Goal: Transaction & Acquisition: Purchase product/service

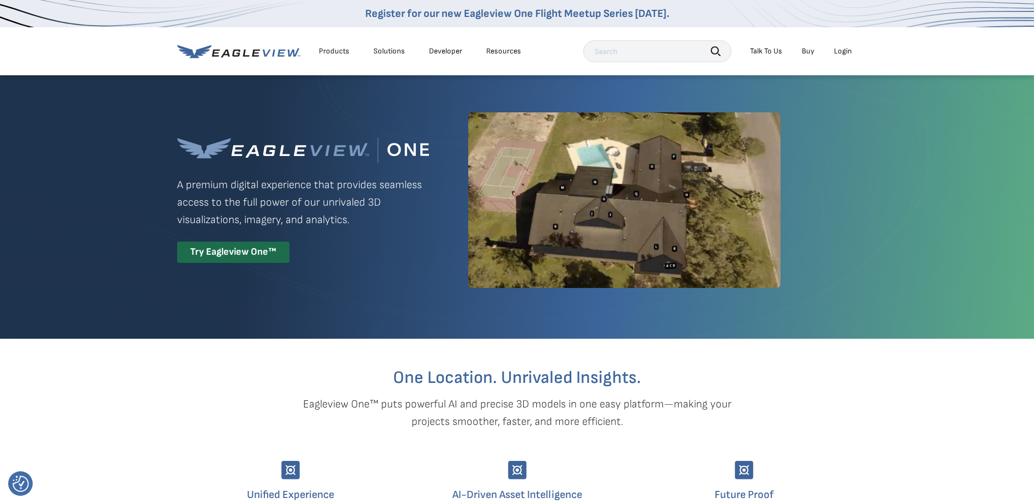
click at [852, 53] on li "Login" at bounding box center [843, 51] width 29 height 16
click at [849, 54] on div "Login" at bounding box center [843, 51] width 18 height 10
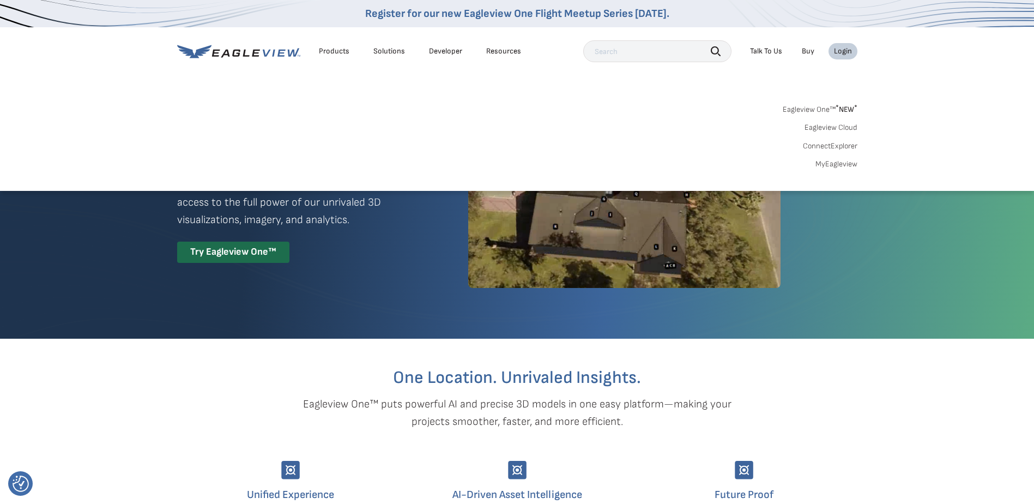
click at [828, 124] on link "Eagleview Cloud" at bounding box center [831, 128] width 53 height 10
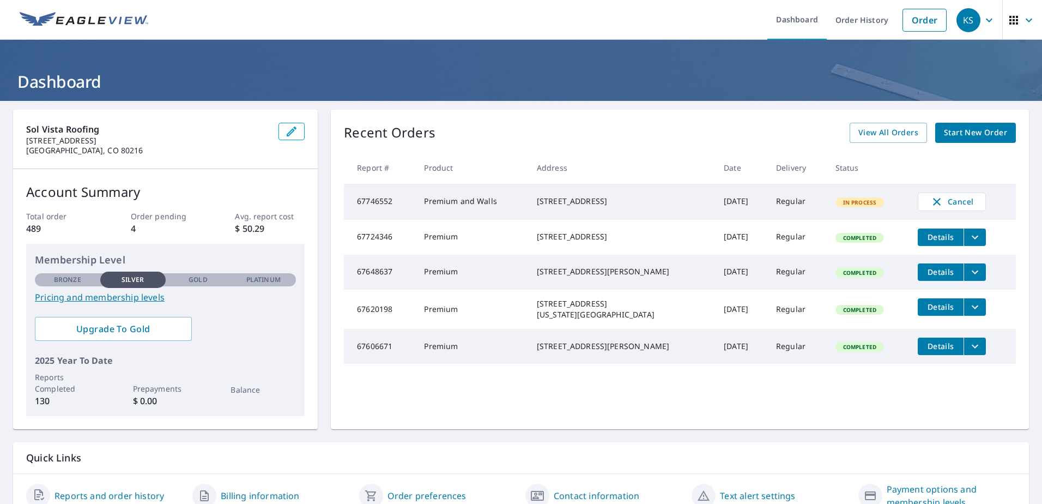
scroll to position [50, 0]
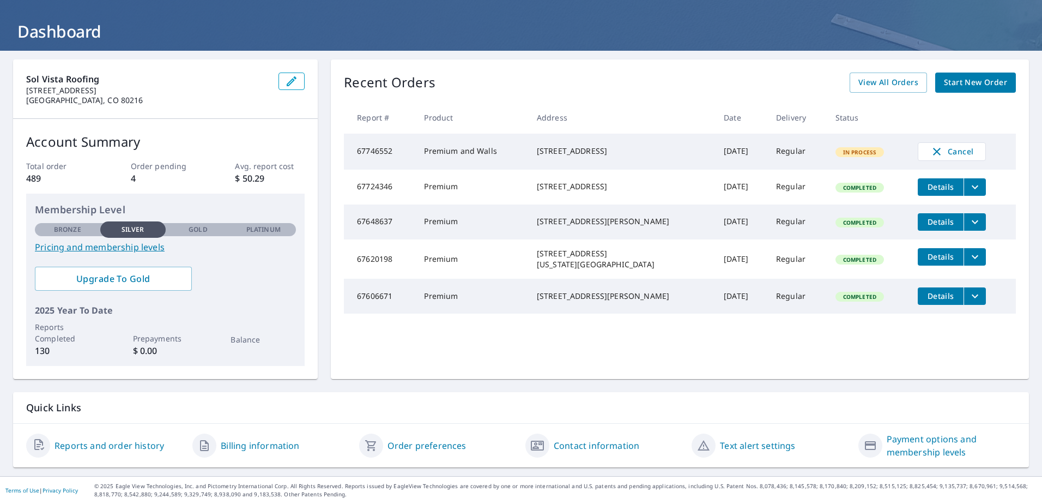
click at [142, 247] on link "Pricing and membership levels" at bounding box center [165, 246] width 261 height 13
click at [950, 81] on span "Start New Order" at bounding box center [975, 83] width 63 height 14
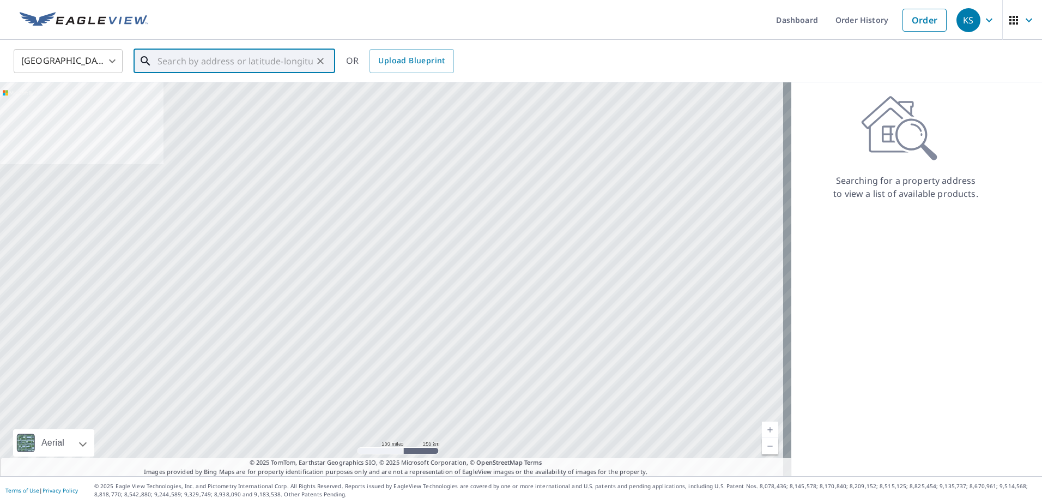
click at [185, 62] on input "text" at bounding box center [235, 61] width 155 height 31
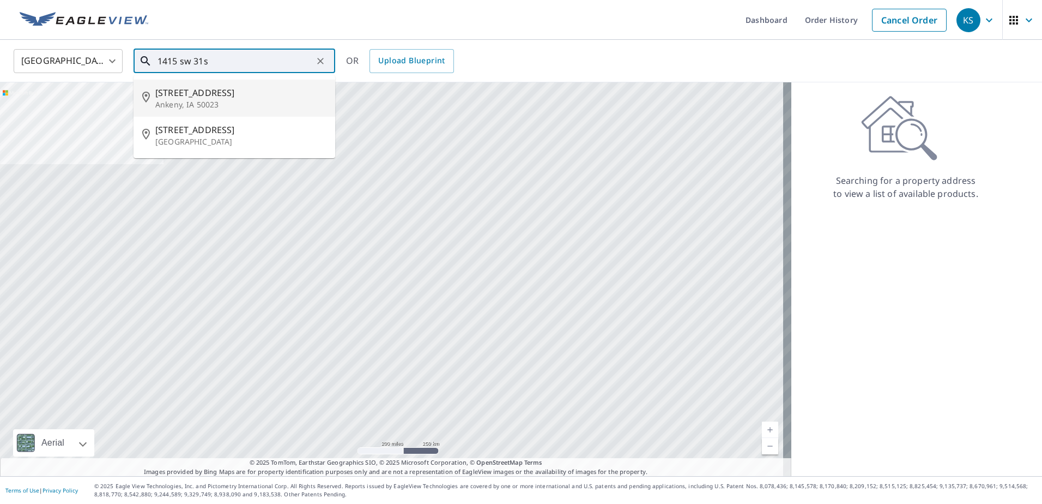
click at [186, 62] on input "1415 sw 31s" at bounding box center [235, 61] width 155 height 31
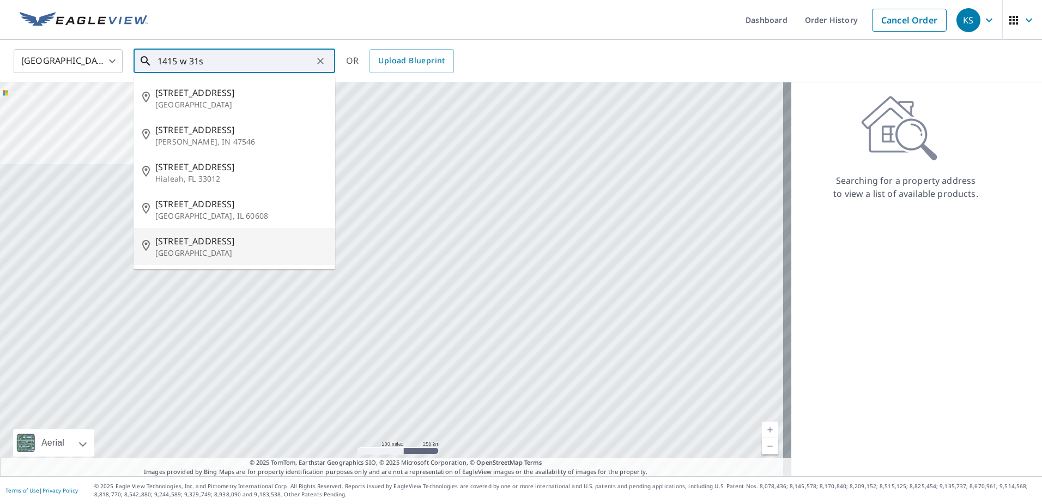
click at [202, 246] on span "1415 W 31st St" at bounding box center [240, 240] width 171 height 13
type input "1415 W 31st St Cheyenne, WY 82001"
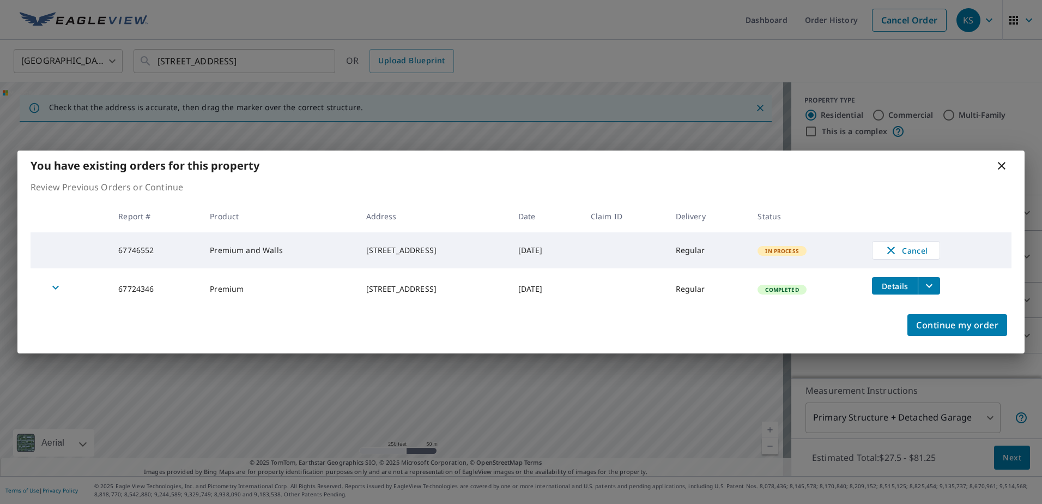
click at [1000, 164] on icon at bounding box center [1001, 165] width 13 height 13
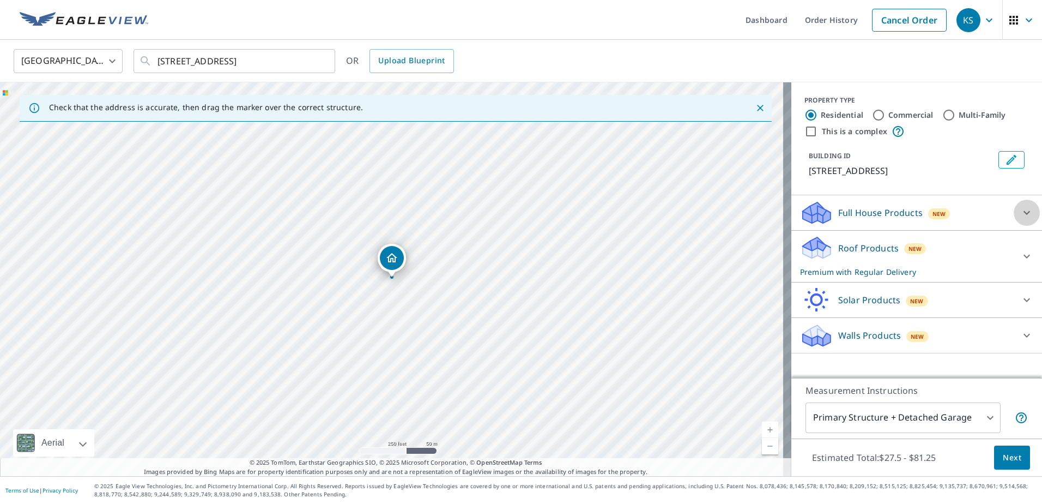
click at [1022, 208] on icon at bounding box center [1027, 212] width 13 height 13
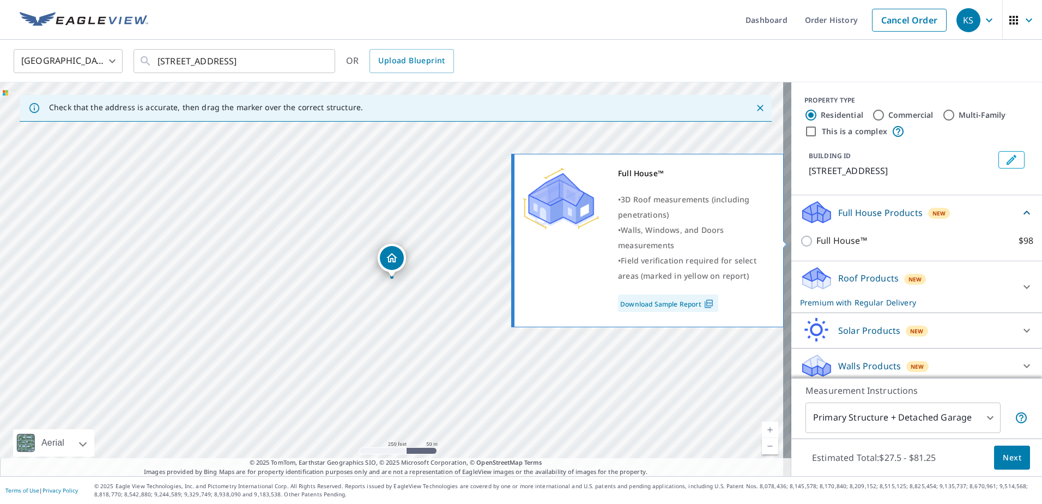
click at [800, 240] on input "Full House™ $98" at bounding box center [808, 240] width 16 height 13
checkbox input "true"
checkbox input "false"
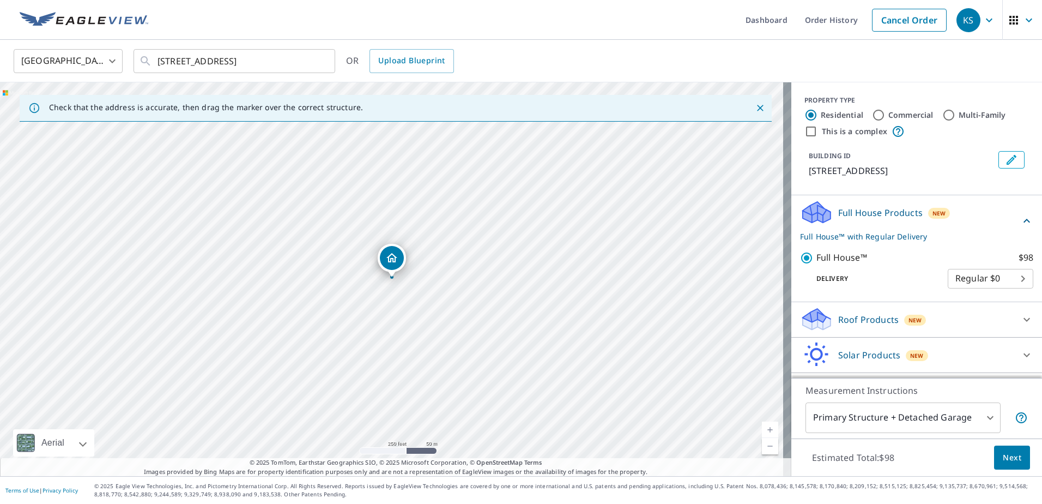
scroll to position [31, 0]
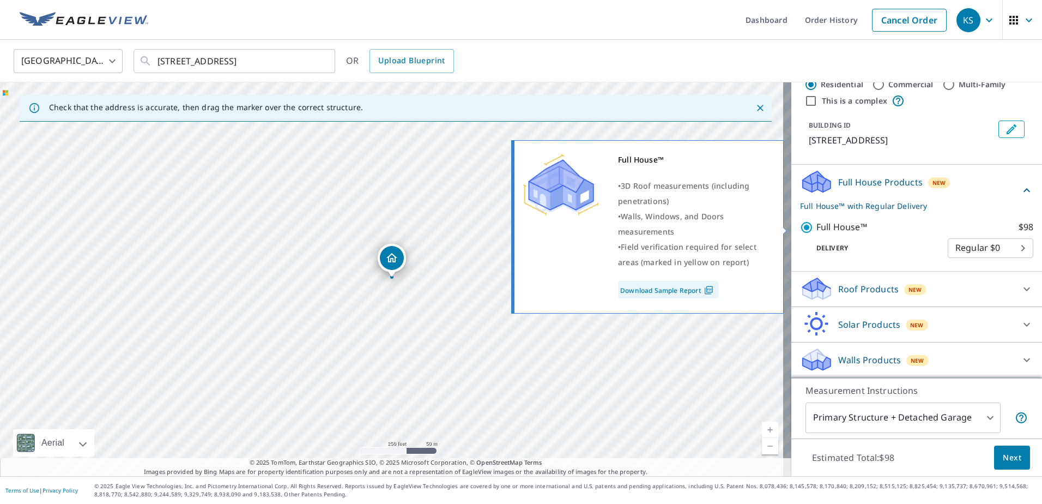
click at [800, 226] on input "Full House™ $98" at bounding box center [808, 227] width 16 height 13
checkbox input "false"
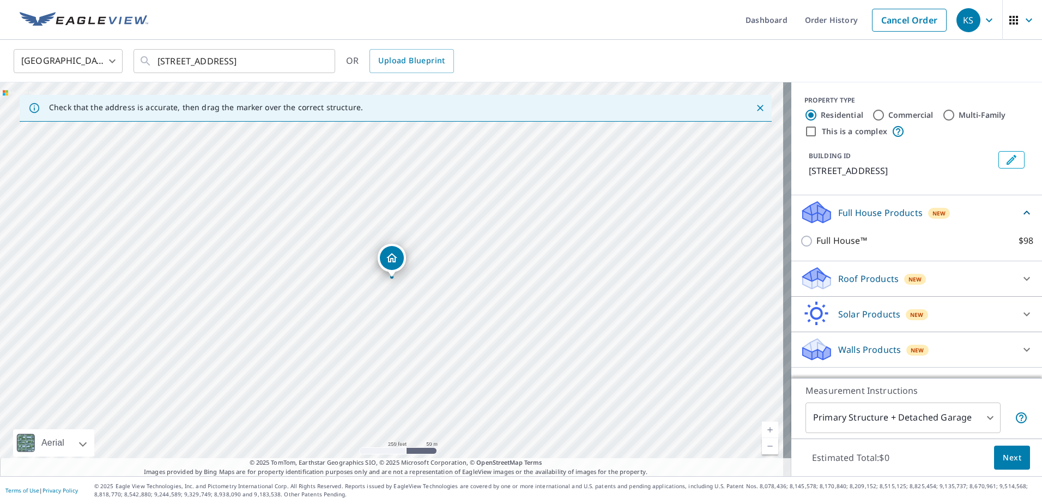
click at [1021, 208] on icon at bounding box center [1027, 212] width 13 height 13
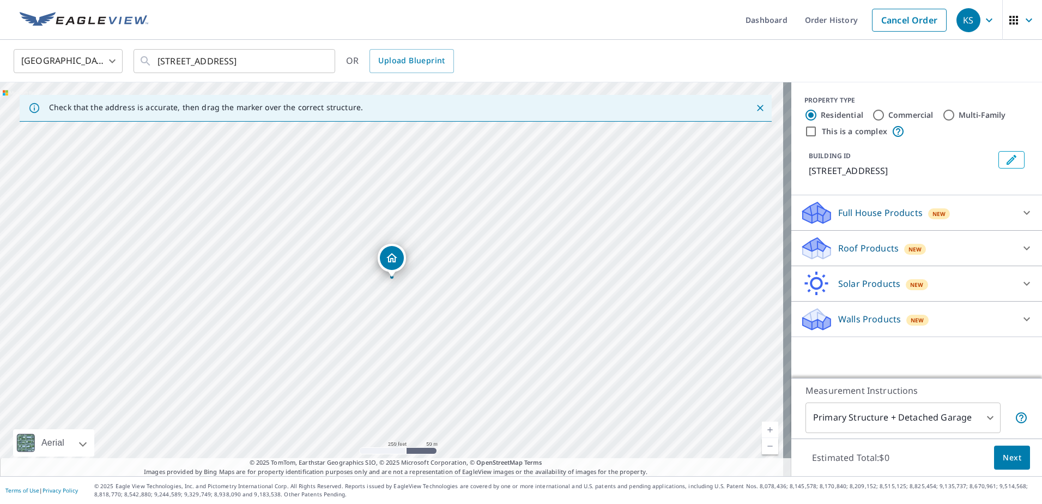
click at [1025, 250] on icon at bounding box center [1027, 248] width 13 height 13
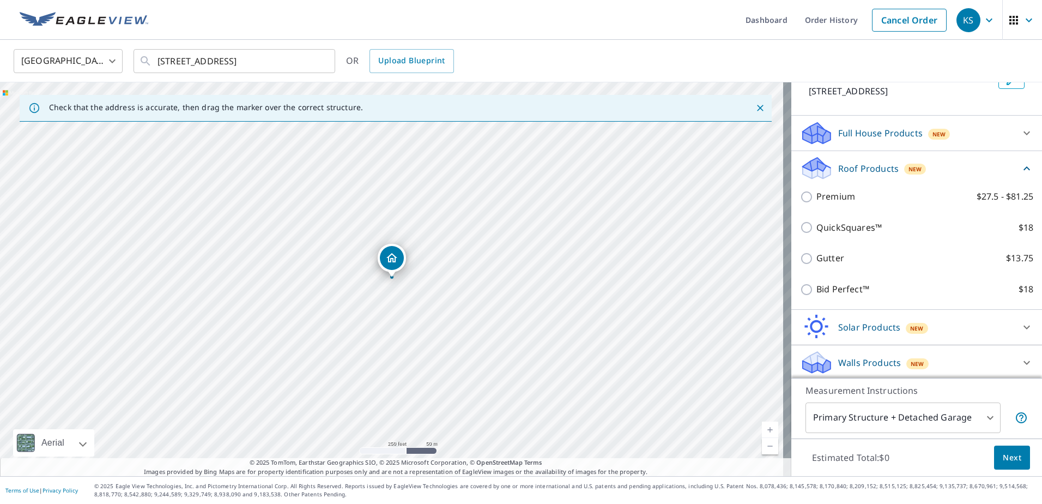
scroll to position [82, 0]
click at [1021, 164] on icon at bounding box center [1027, 165] width 13 height 13
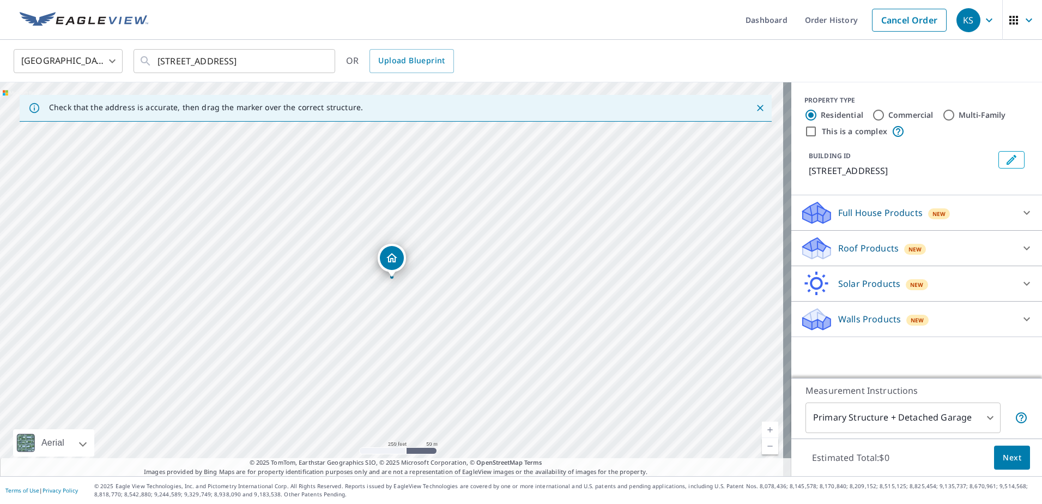
scroll to position [0, 0]
click at [1021, 282] on icon at bounding box center [1027, 283] width 13 height 13
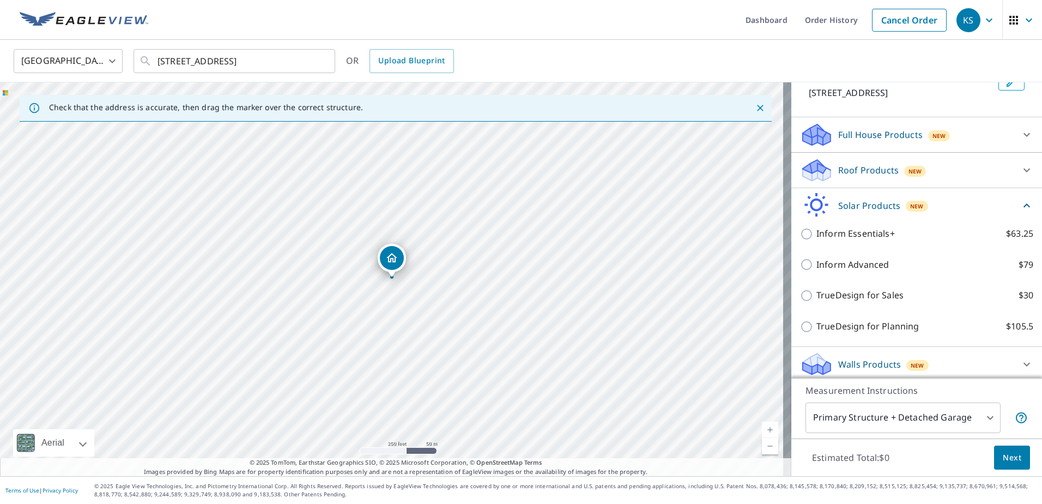
scroll to position [82, 0]
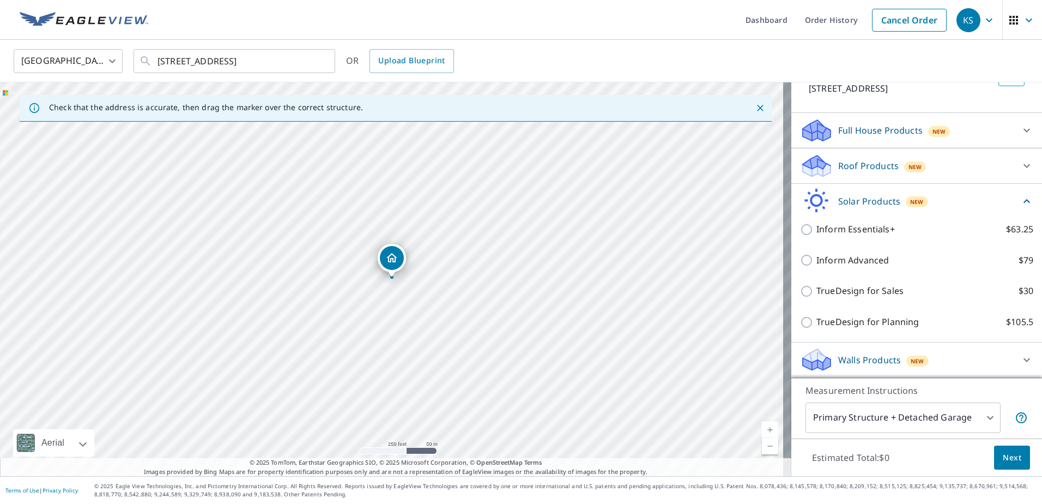
click at [1021, 199] on icon at bounding box center [1027, 201] width 13 height 13
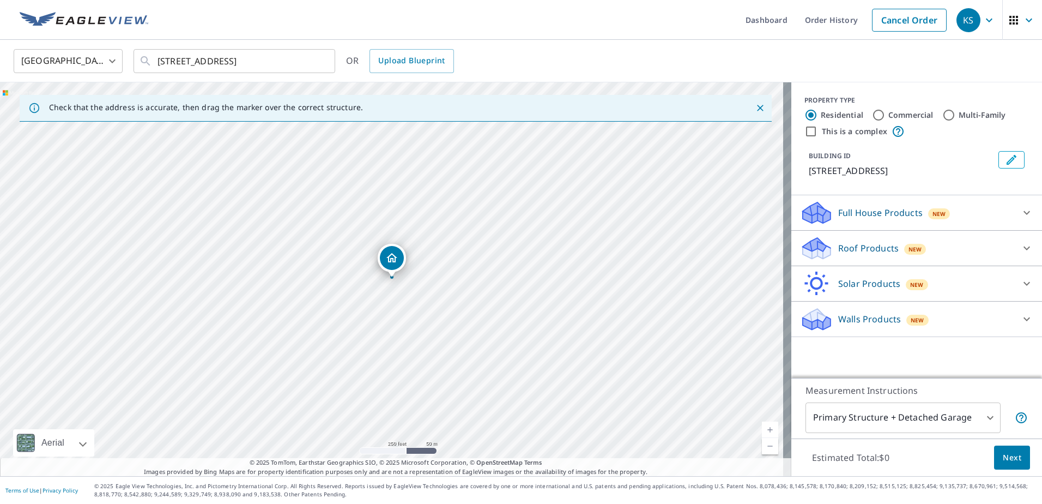
scroll to position [0, 0]
click at [1022, 319] on icon at bounding box center [1027, 318] width 13 height 13
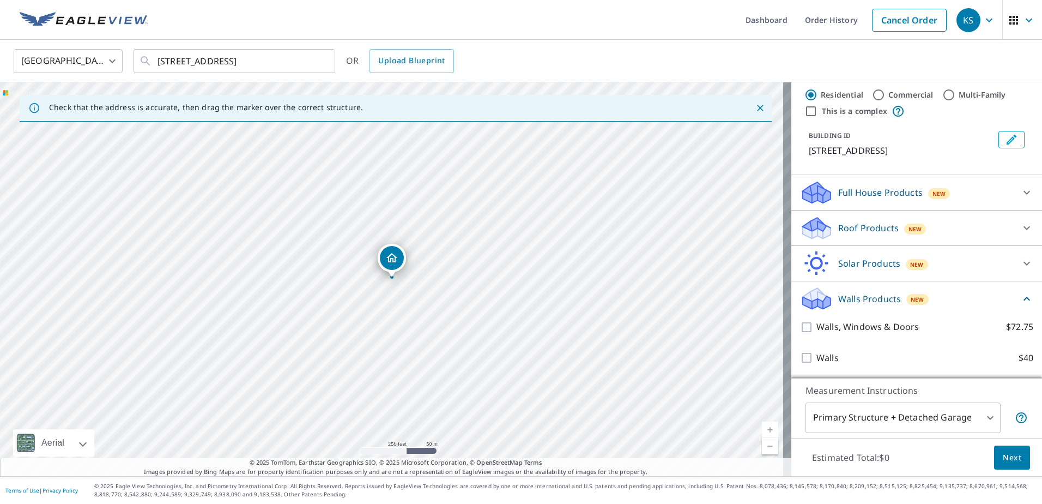
click at [1021, 228] on icon at bounding box center [1027, 227] width 13 height 13
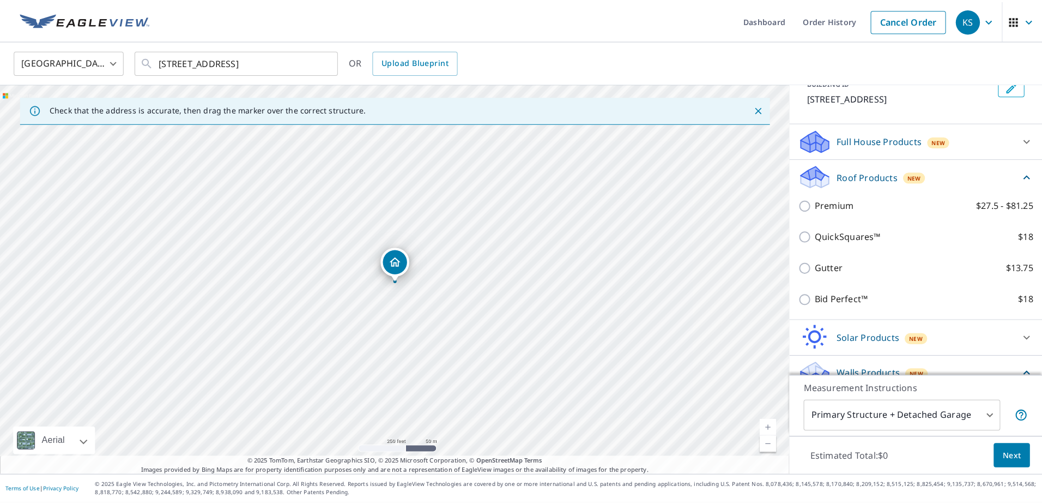
scroll to position [0, 0]
